Goal: Information Seeking & Learning: Learn about a topic

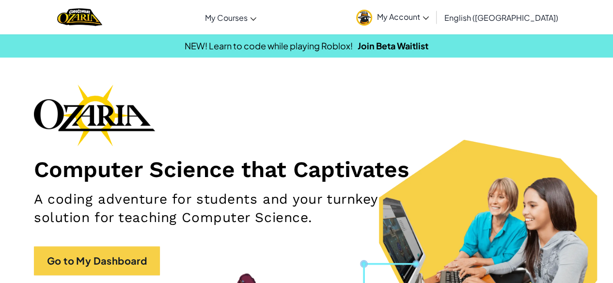
click at [429, 20] on span "My Account" at bounding box center [403, 17] width 52 height 10
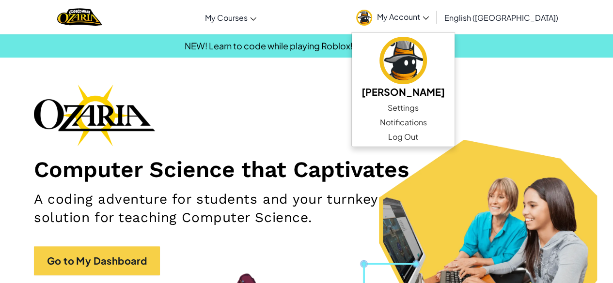
click at [434, 21] on link "My Account" at bounding box center [392, 17] width 82 height 31
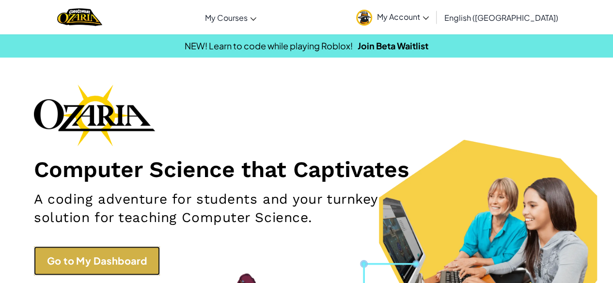
click at [58, 266] on link "Go to My Dashboard" at bounding box center [97, 261] width 126 height 29
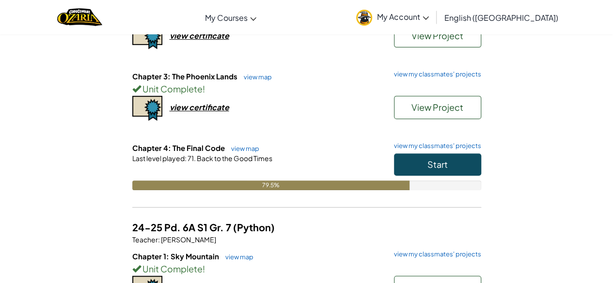
scroll to position [193, 0]
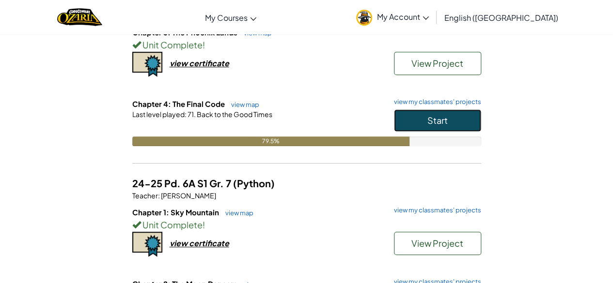
click at [461, 116] on button "Start" at bounding box center [437, 121] width 87 height 22
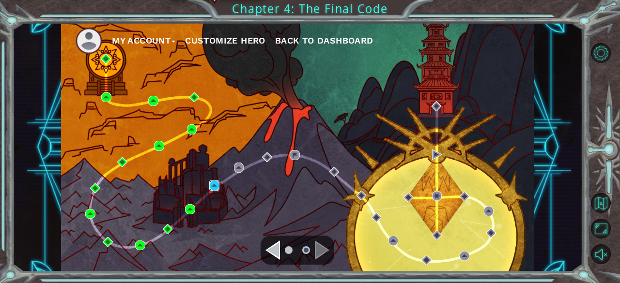
click at [214, 188] on img at bounding box center [214, 186] width 10 height 10
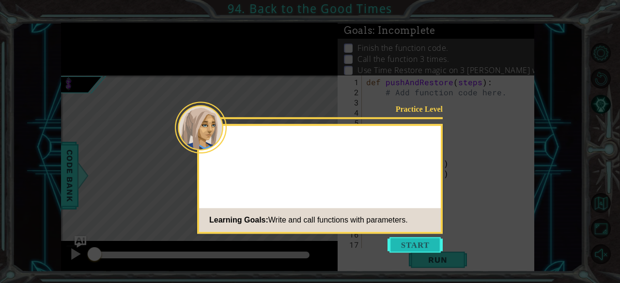
click at [408, 241] on button "Start" at bounding box center [415, 245] width 55 height 16
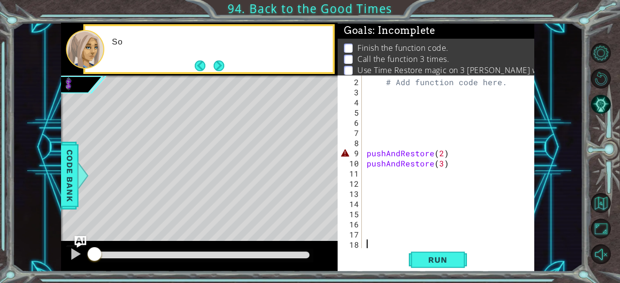
scroll to position [10, 0]
click at [216, 64] on button "Next" at bounding box center [219, 66] width 12 height 12
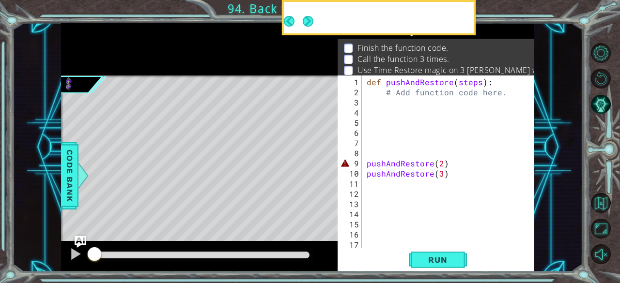
scroll to position [0, 0]
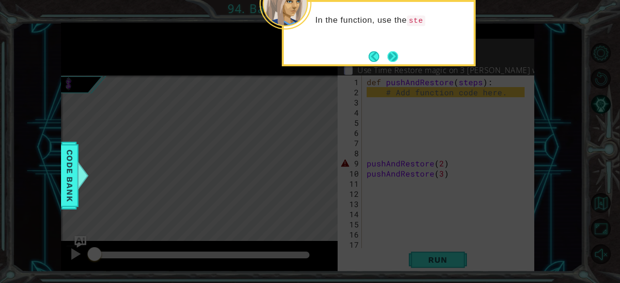
click at [392, 57] on button "Next" at bounding box center [392, 56] width 11 height 11
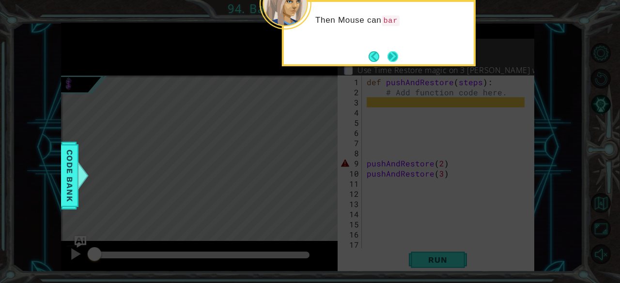
click at [393, 56] on button "Next" at bounding box center [393, 56] width 11 height 11
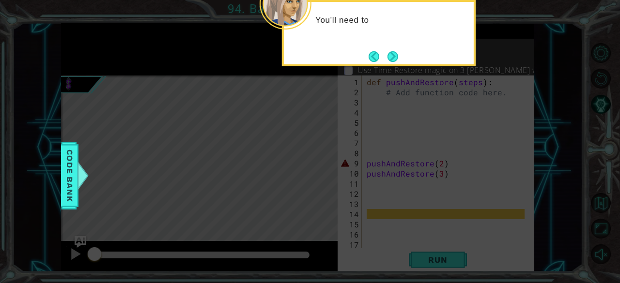
click at [393, 56] on button "Next" at bounding box center [393, 56] width 11 height 11
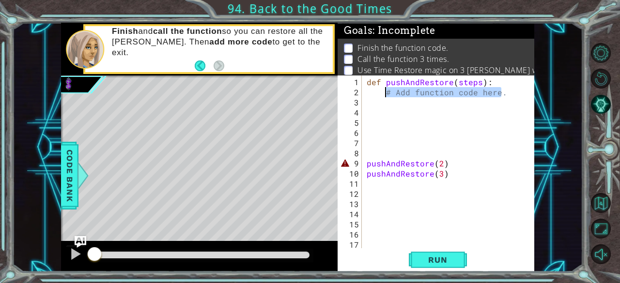
drag, startPoint x: 506, startPoint y: 94, endPoint x: 385, endPoint y: 89, distance: 120.7
click at [385, 89] on div "def pushAndRestore ( steps ) : # Add function code here. pushAndRestore ( 2 ) p…" at bounding box center [447, 173] width 165 height 193
type textarea "# Add function code here."
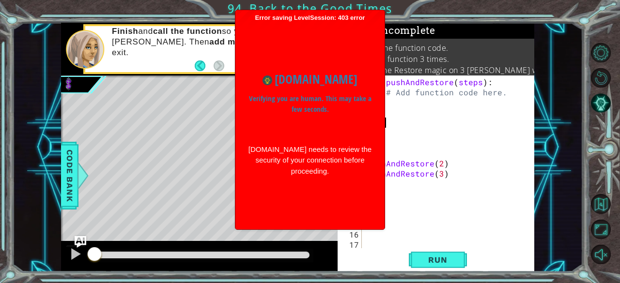
click at [409, 117] on div "def pushAndRestore ( steps ) : # Add function code here. pushAndRestore ( 2 ) p…" at bounding box center [447, 173] width 165 height 193
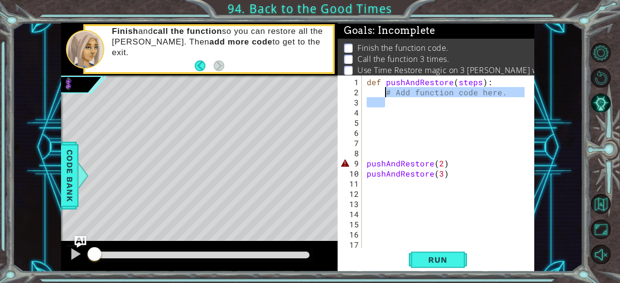
drag, startPoint x: 511, startPoint y: 96, endPoint x: 386, endPoint y: 93, distance: 125.1
click at [386, 93] on div "def pushAndRestore ( steps ) : # Add function code here. pushAndRestore ( 2 ) p…" at bounding box center [447, 173] width 165 height 193
type textarea "# Add function code here."
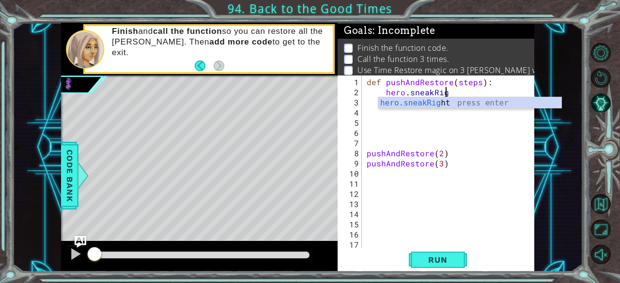
scroll to position [0, 5]
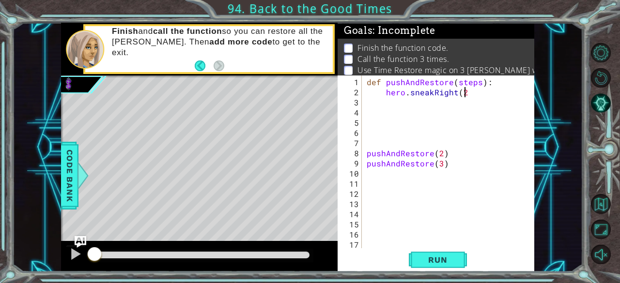
type textarea "hero.sneakRight(2)"
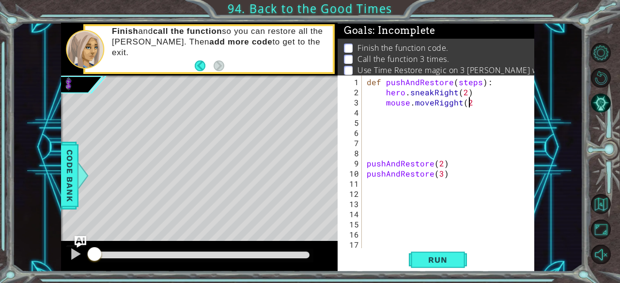
type textarea "mouse.moveRigght(2)"
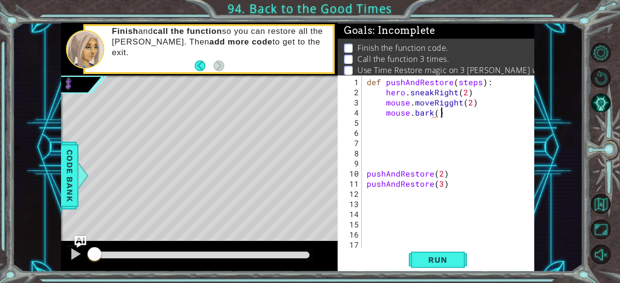
scroll to position [0, 4]
click at [459, 253] on button "Run" at bounding box center [438, 261] width 58 height 20
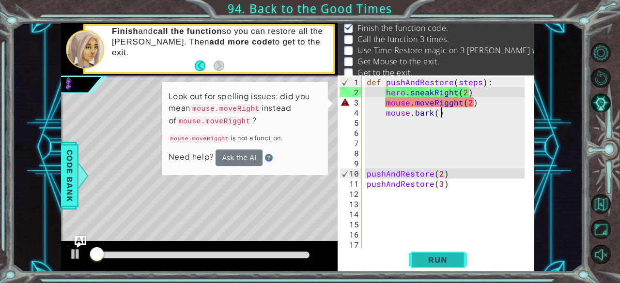
scroll to position [20, 0]
click at [445, 102] on div "def pushAndRestore ( steps ) : hero . sneakRight ( 2 ) mouse . moveRigght ( 2 )…" at bounding box center [447, 173] width 165 height 193
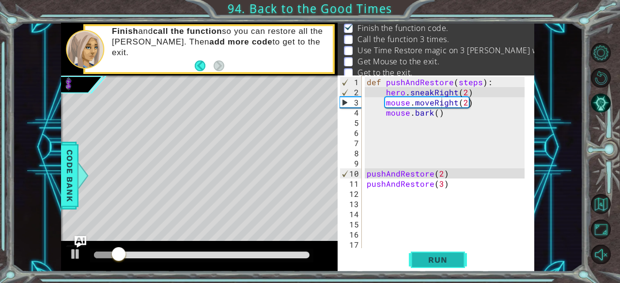
click at [452, 257] on span "Run" at bounding box center [438, 260] width 38 height 10
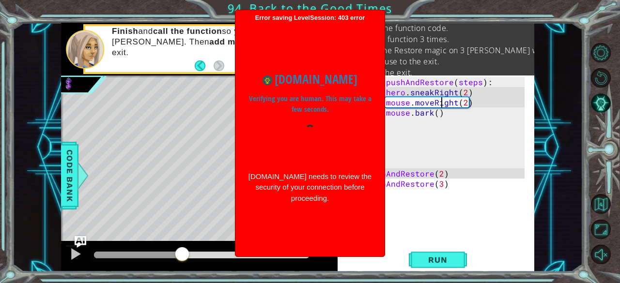
drag, startPoint x: 141, startPoint y: 251, endPoint x: 184, endPoint y: 265, distance: 45.0
click at [184, 265] on div at bounding box center [199, 256] width 277 height 31
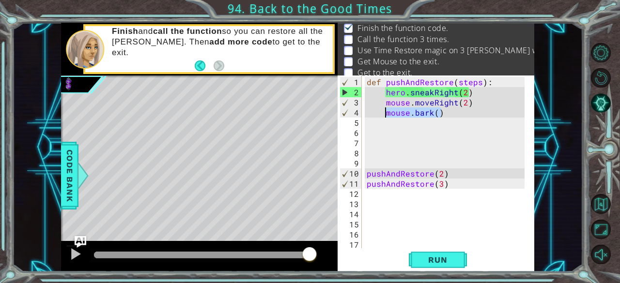
drag, startPoint x: 443, startPoint y: 114, endPoint x: 387, endPoint y: 111, distance: 55.8
click at [387, 111] on div "def pushAndRestore ( steps ) : hero . sneakRight ( 2 ) mouse . moveRight ( 2 ) …" at bounding box center [447, 173] width 165 height 193
type textarea "mouse.bark()"
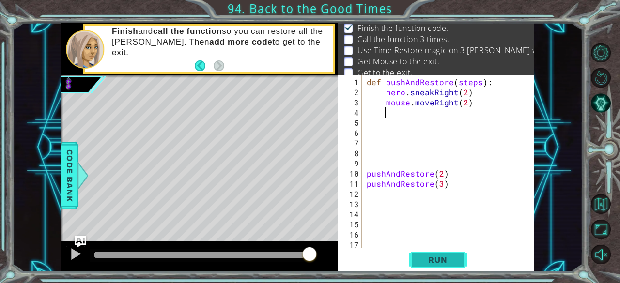
click at [424, 263] on span "Run" at bounding box center [438, 260] width 38 height 10
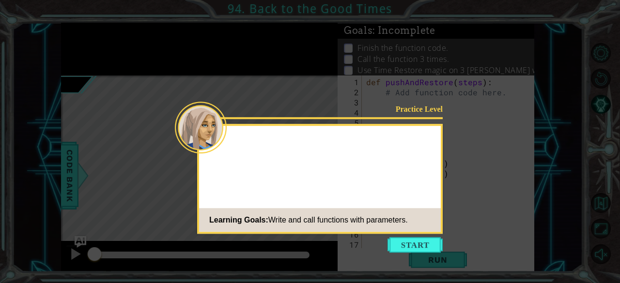
click at [421, 245] on button "Start" at bounding box center [415, 245] width 55 height 16
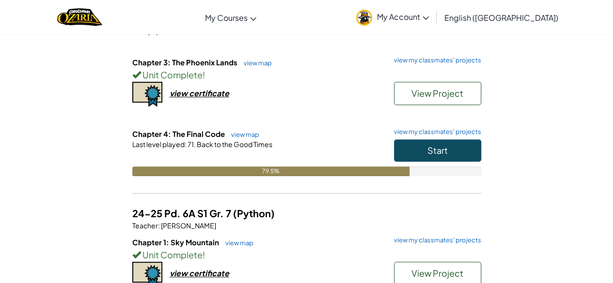
scroll to position [164, 0]
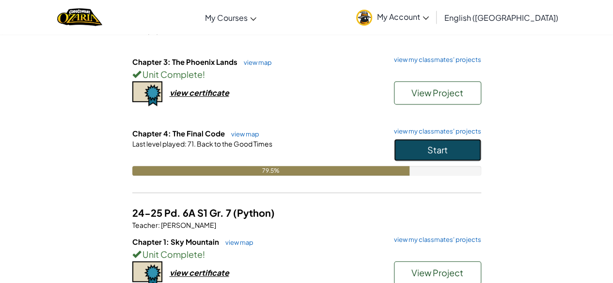
click at [411, 153] on button "Start" at bounding box center [437, 150] width 87 height 22
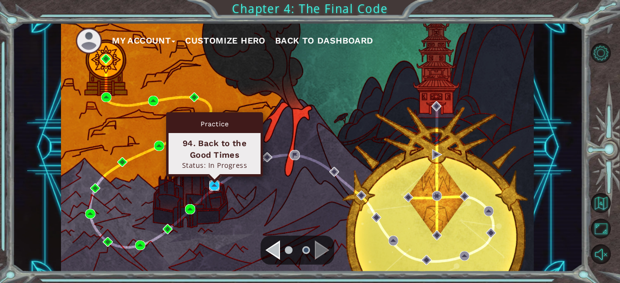
click at [212, 184] on img at bounding box center [214, 186] width 10 height 10
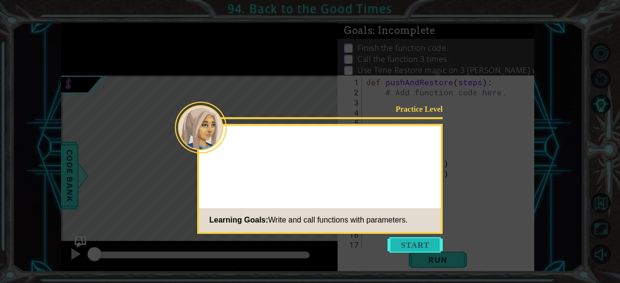
click at [415, 246] on button "Start" at bounding box center [415, 245] width 55 height 16
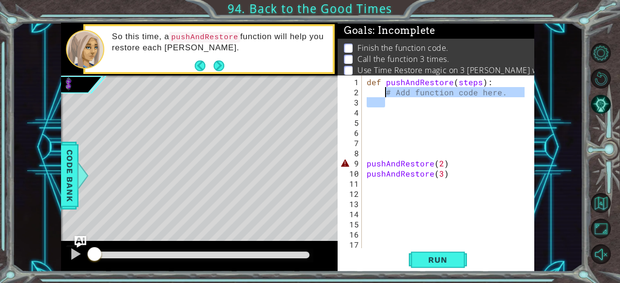
drag, startPoint x: 507, startPoint y: 96, endPoint x: 386, endPoint y: 91, distance: 121.2
click at [386, 91] on div "def pushAndRestore ( steps ) : # Add function code here. pushAndRestore ( 2 ) p…" at bounding box center [447, 173] width 165 height 193
type textarea "# Add function code here."
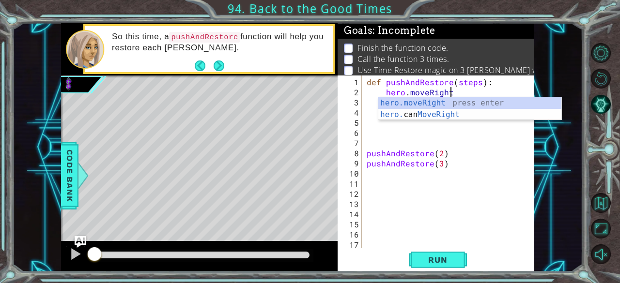
type textarea "hero.moveRight()"
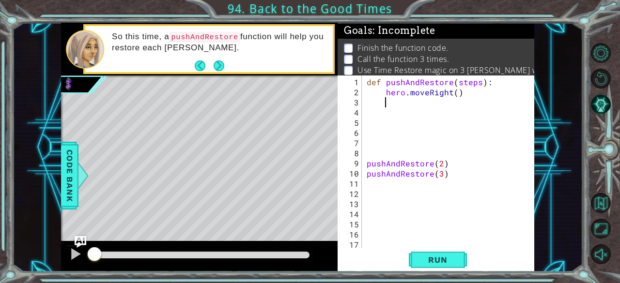
scroll to position [0, 0]
click at [454, 91] on div "def pushAndRestore ( steps ) : hero . moveRight ( ) pushAndRestore ( 2 ) pushAn…" at bounding box center [447, 173] width 165 height 193
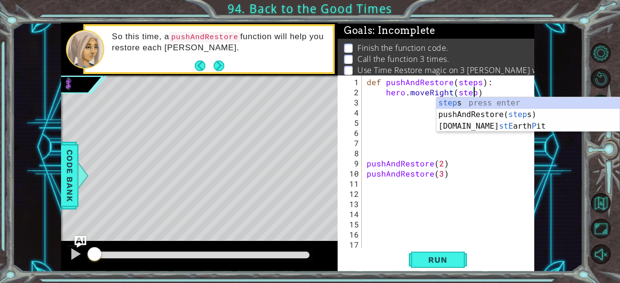
type textarea "hero.moveRight(steps)"
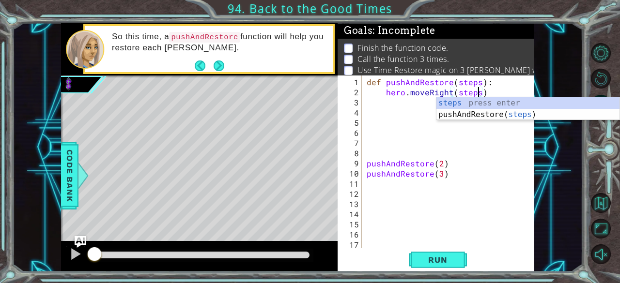
click at [416, 101] on div "def pushAndRestore ( steps ) : hero . moveRight ( steps ) pushAndRestore ( 2 ) …" at bounding box center [447, 173] width 165 height 193
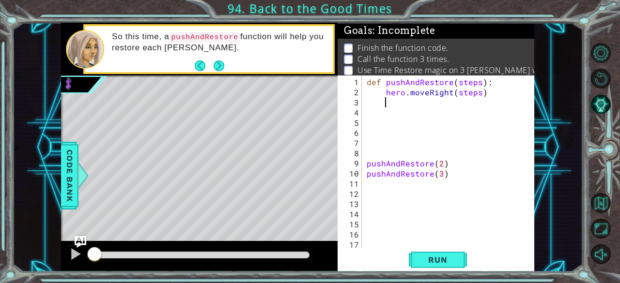
scroll to position [0, 0]
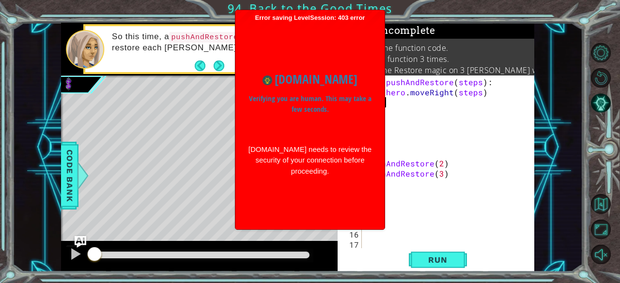
click at [411, 113] on div "def pushAndRestore ( steps ) : hero . moveRight ( steps ) pushAndRestore ( 2 ) …" at bounding box center [447, 173] width 165 height 193
click at [516, 113] on span "..." at bounding box center [518, 111] width 16 height 12
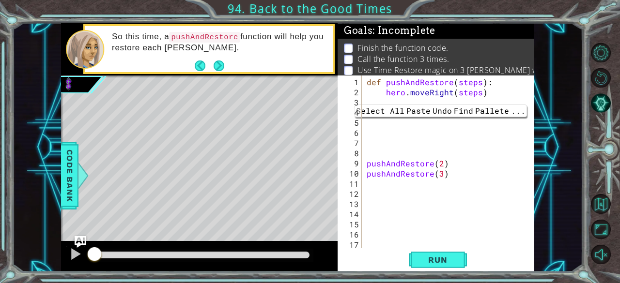
click at [444, 128] on div "def pushAndRestore ( steps ) : hero . moveRight ( steps ) pushAndRestore ( 2 ) …" at bounding box center [447, 173] width 165 height 193
